Goal: Task Accomplishment & Management: Complete application form

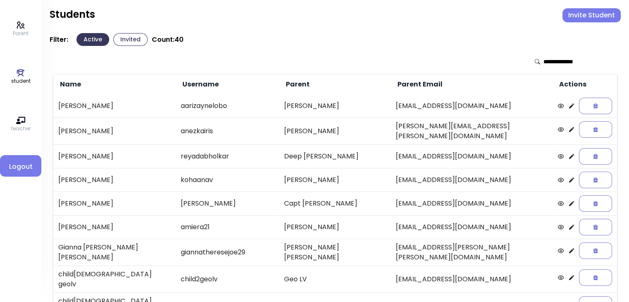
click at [128, 42] on button "Invited" at bounding box center [130, 39] width 34 height 13
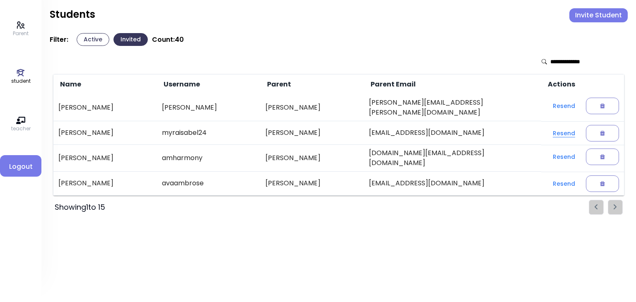
click at [553, 128] on button "Resend" at bounding box center [564, 133] width 36 height 15
click at [90, 40] on button "Active" at bounding box center [93, 39] width 33 height 13
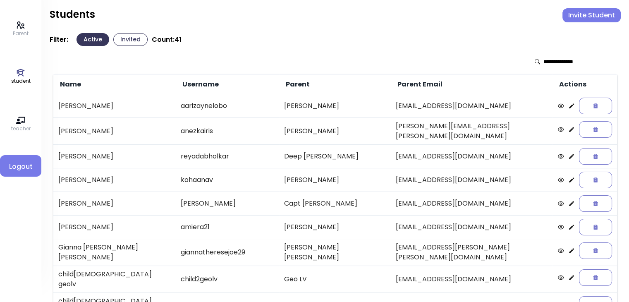
click at [589, 17] on button "Invite Student" at bounding box center [592, 15] width 58 height 14
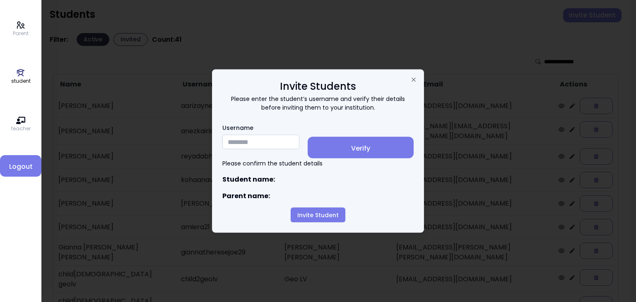
click at [235, 140] on input "Username" at bounding box center [260, 142] width 77 height 14
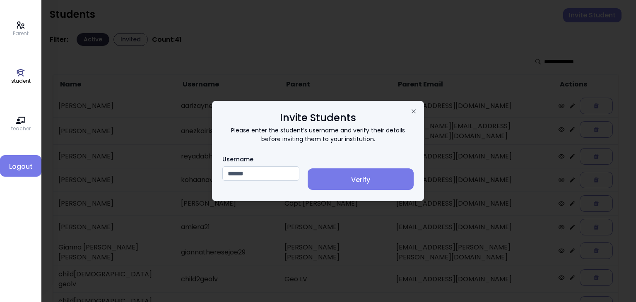
type input "******"
click at [374, 182] on span "Verify" at bounding box center [360, 180] width 93 height 10
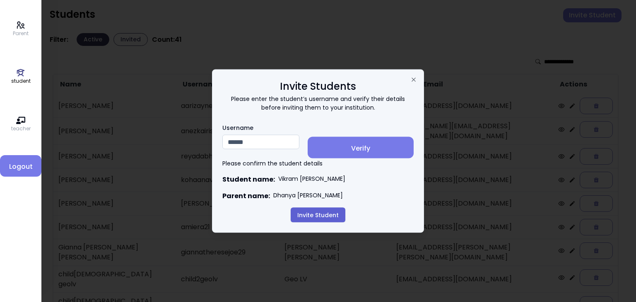
click at [320, 215] on button "Invite Student" at bounding box center [317, 215] width 55 height 15
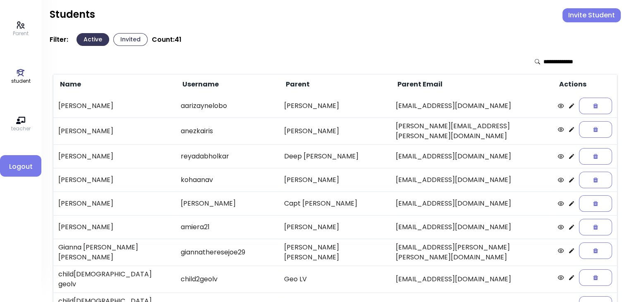
click at [128, 40] on button "Invited" at bounding box center [130, 39] width 34 height 13
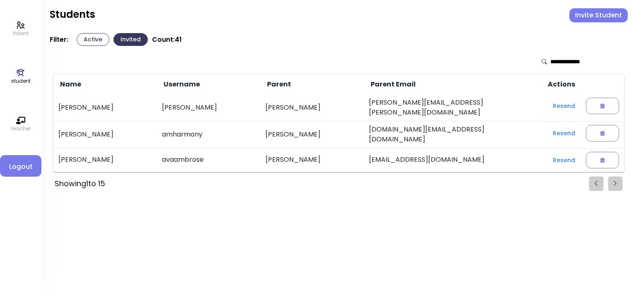
click at [90, 41] on button "Active" at bounding box center [93, 39] width 33 height 13
